Goal: Transaction & Acquisition: Purchase product/service

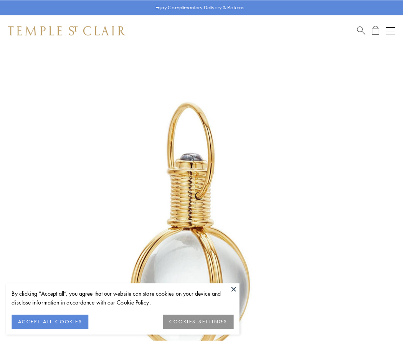
scroll to position [200, 0]
